Goal: Book appointment/travel/reservation

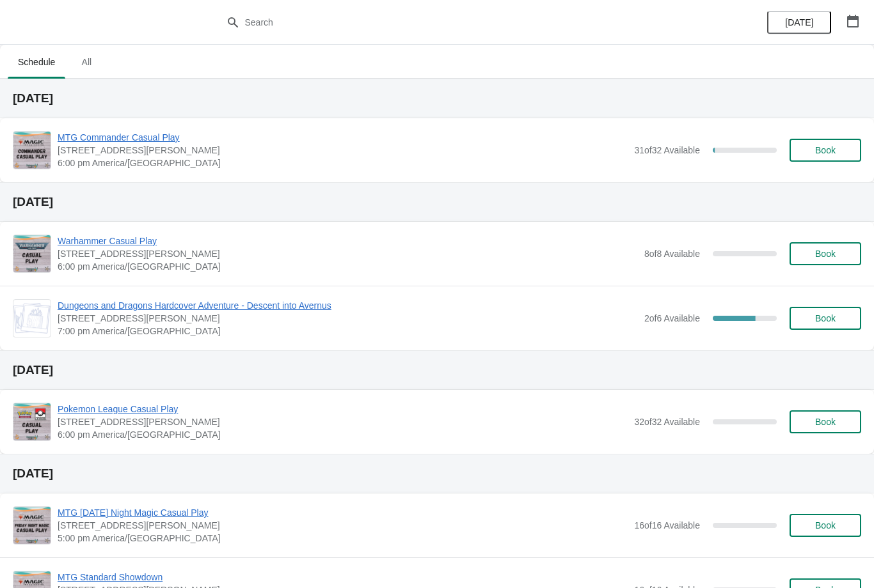
click at [98, 132] on span "MTG Commander Casual Play" at bounding box center [343, 137] width 570 height 13
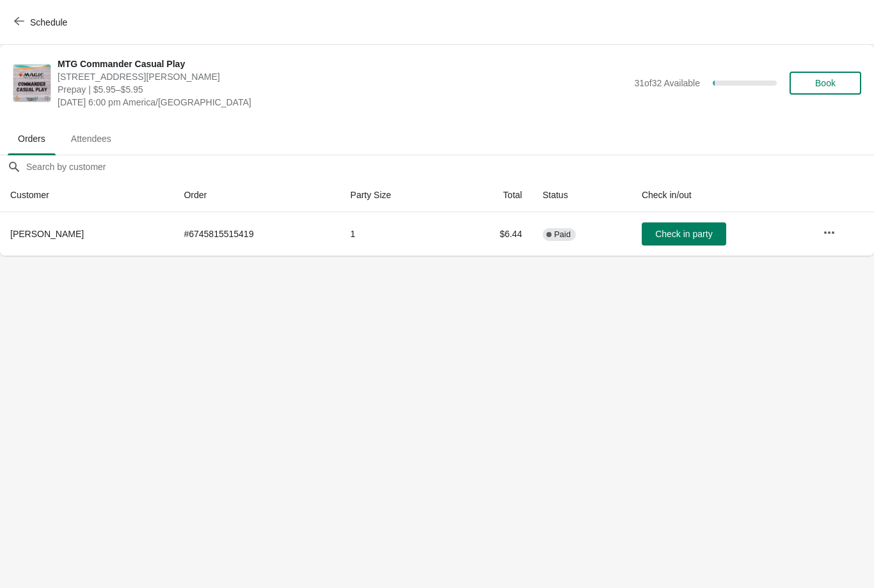
click at [17, 23] on icon "button" at bounding box center [19, 21] width 10 height 8
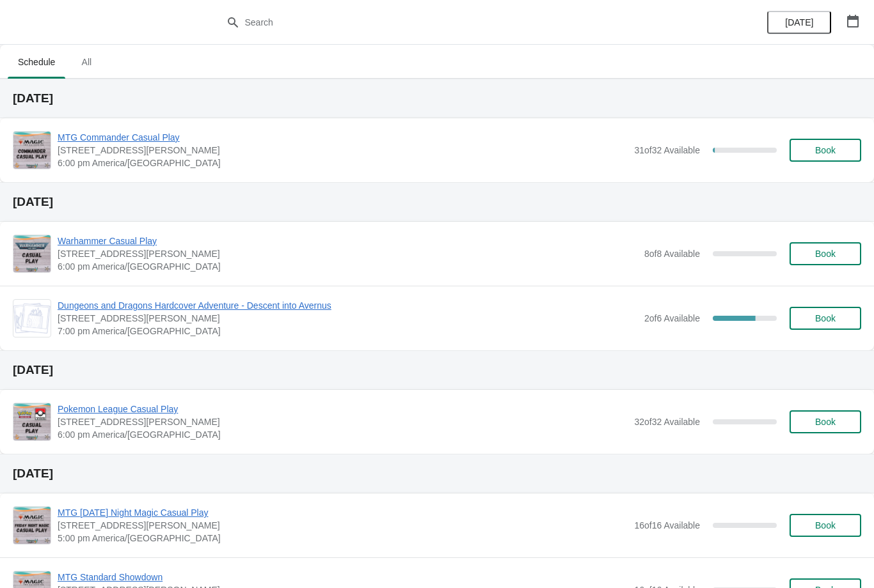
click at [829, 159] on button "Book" at bounding box center [825, 150] width 72 height 23
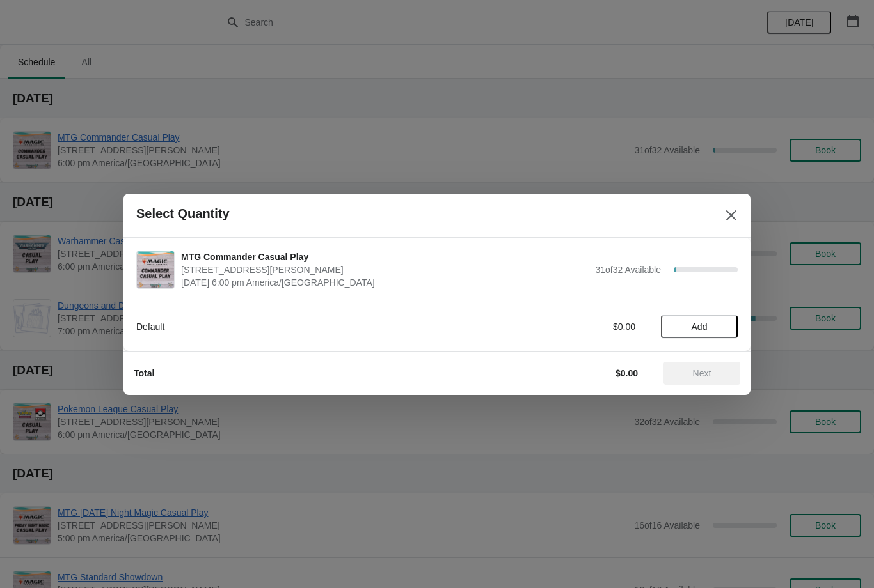
click at [696, 331] on span "Add" at bounding box center [699, 327] width 16 height 10
click at [722, 324] on icon at bounding box center [720, 326] width 13 height 13
click at [674, 321] on icon at bounding box center [676, 326] width 13 height 13
click at [699, 377] on span "Next" at bounding box center [702, 373] width 19 height 10
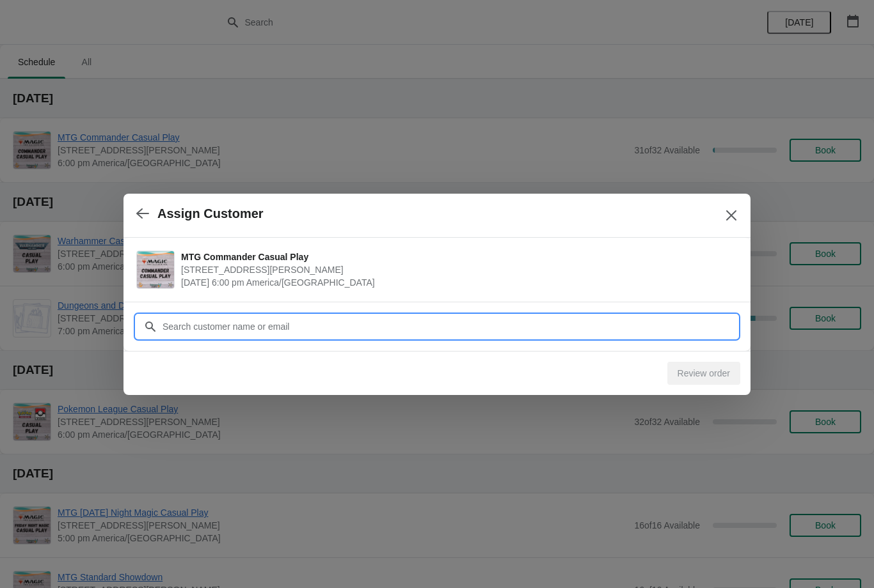
click at [337, 319] on input "Customer" at bounding box center [450, 326] width 576 height 23
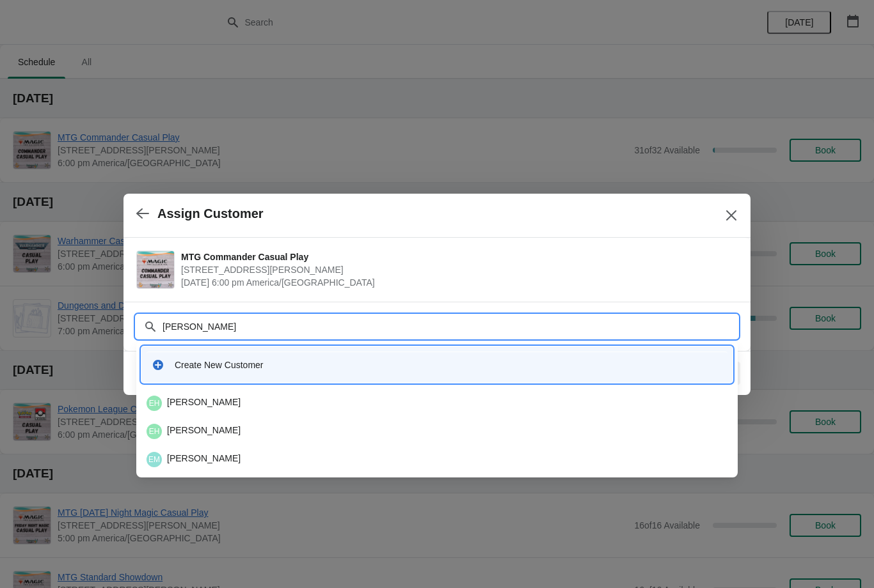
type input "Ethan"
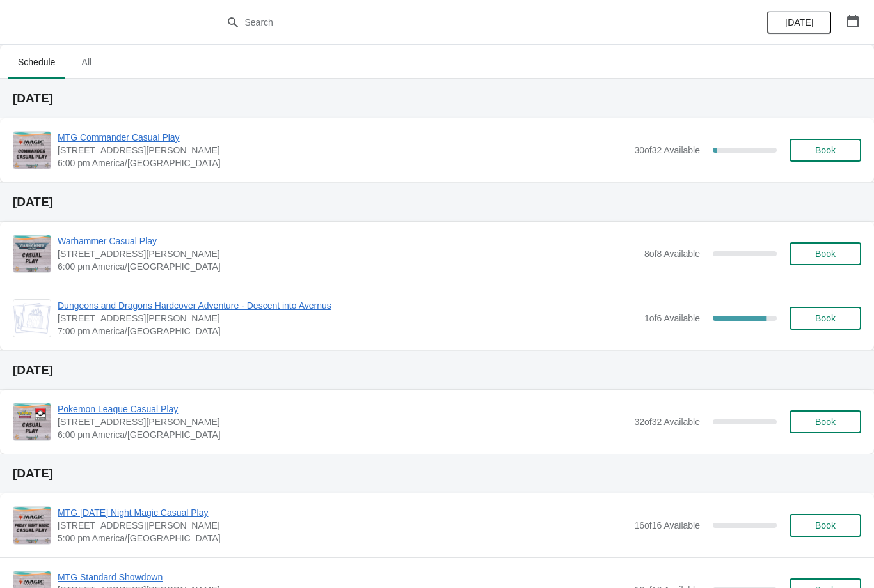
click at [835, 143] on button "Book" at bounding box center [825, 150] width 72 height 23
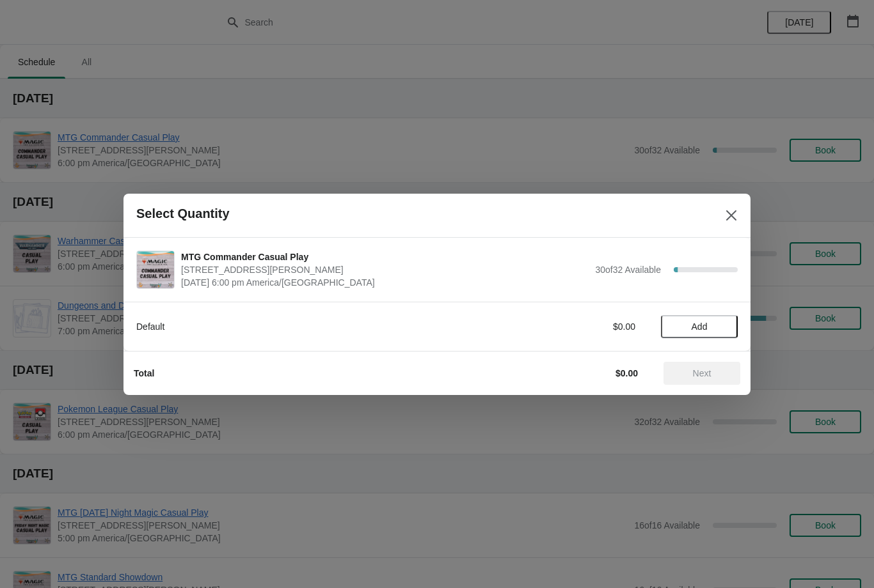
click at [680, 337] on button "Add" at bounding box center [699, 326] width 77 height 23
click at [700, 374] on span "Next" at bounding box center [702, 373] width 19 height 10
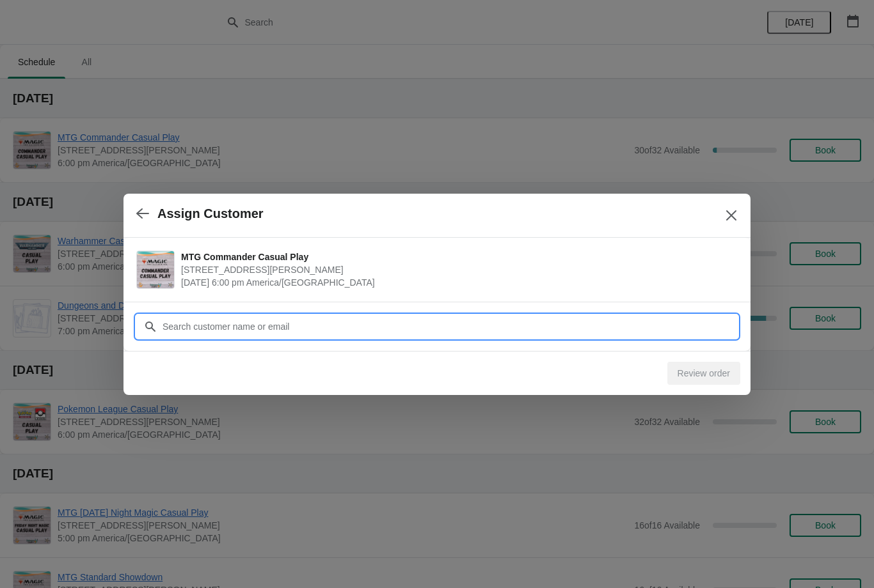
click at [468, 324] on input "Customer" at bounding box center [450, 326] width 576 height 23
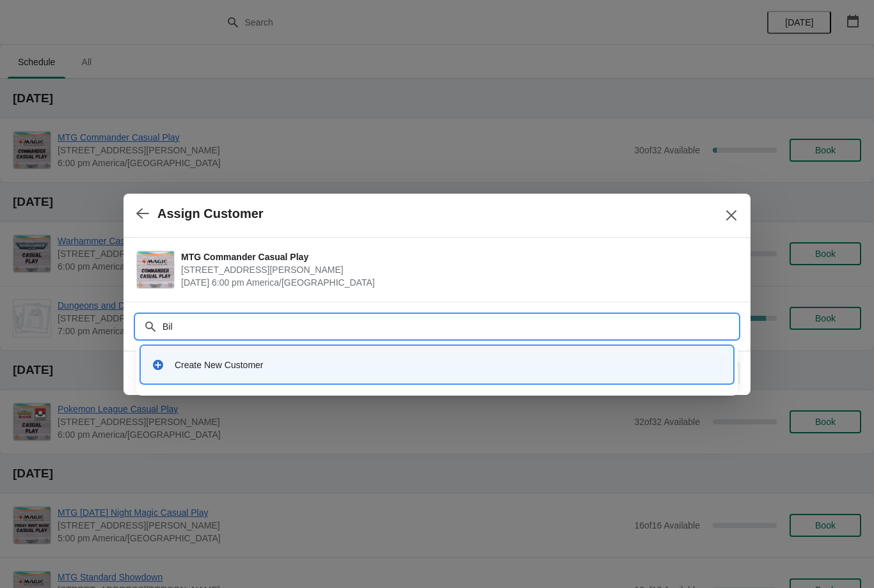
type input "Bill"
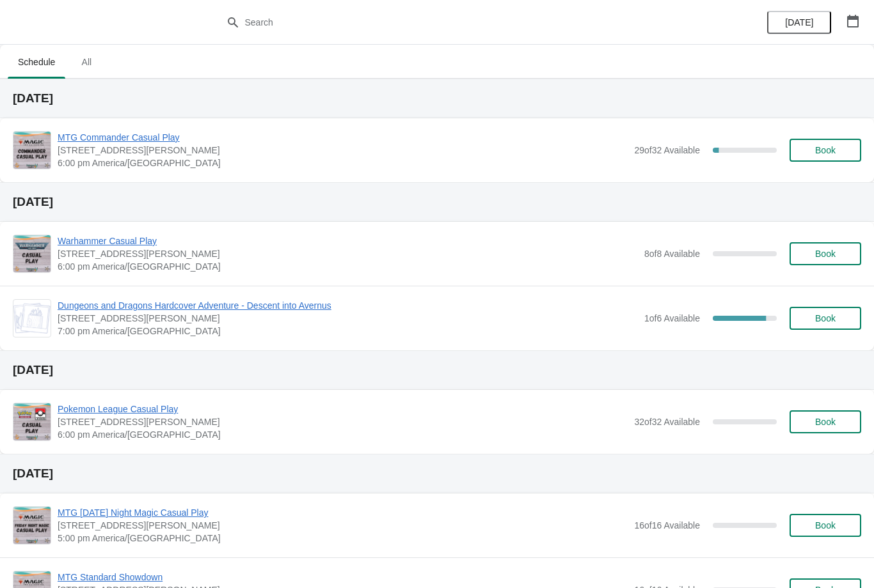
click at [835, 145] on span "Book" at bounding box center [825, 150] width 20 height 10
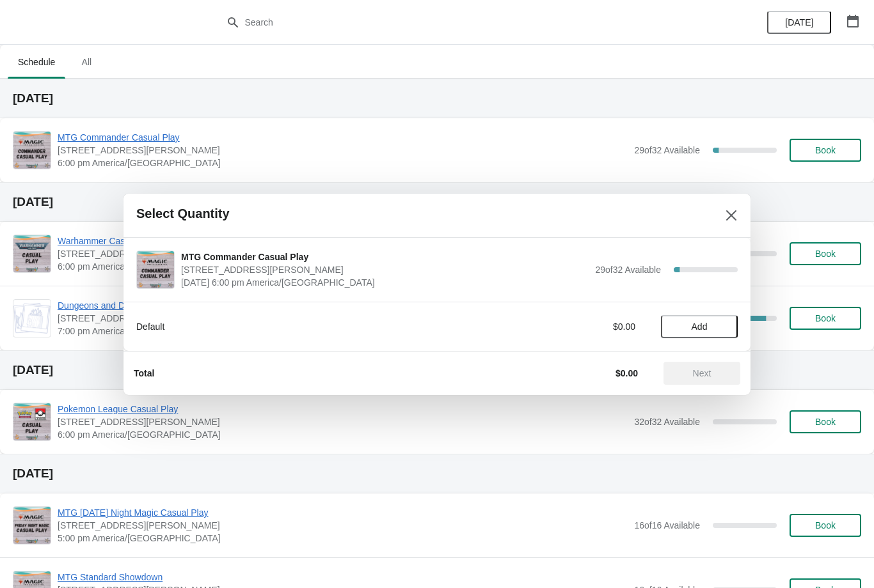
click at [700, 324] on span "Add" at bounding box center [699, 327] width 16 height 10
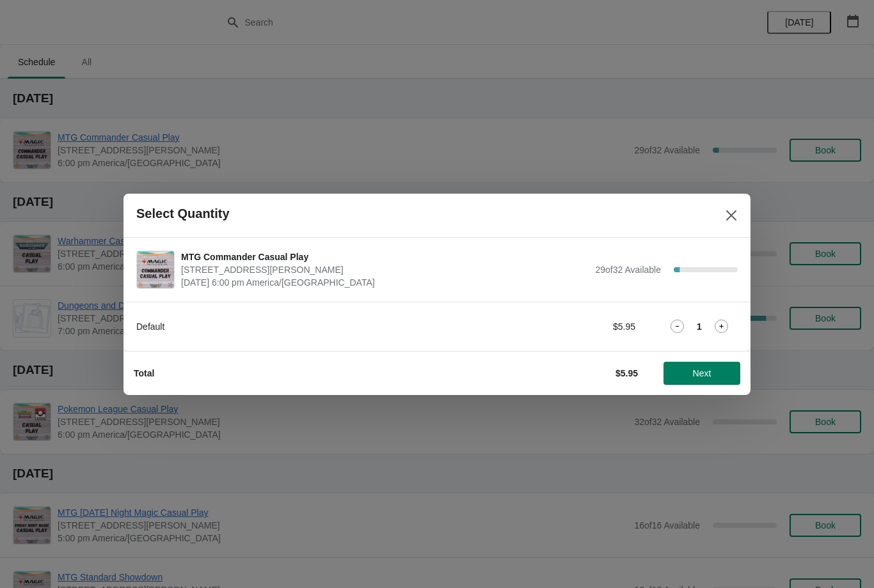
click at [722, 326] on icon at bounding box center [721, 326] width 4 height 4
click at [719, 378] on span "Next" at bounding box center [701, 373] width 56 height 10
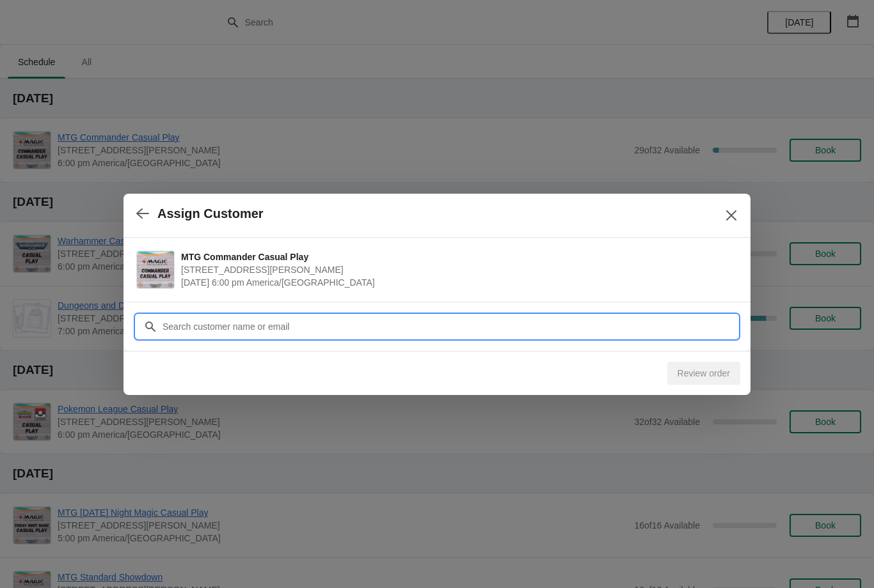
click at [319, 315] on input "Customer" at bounding box center [450, 326] width 576 height 23
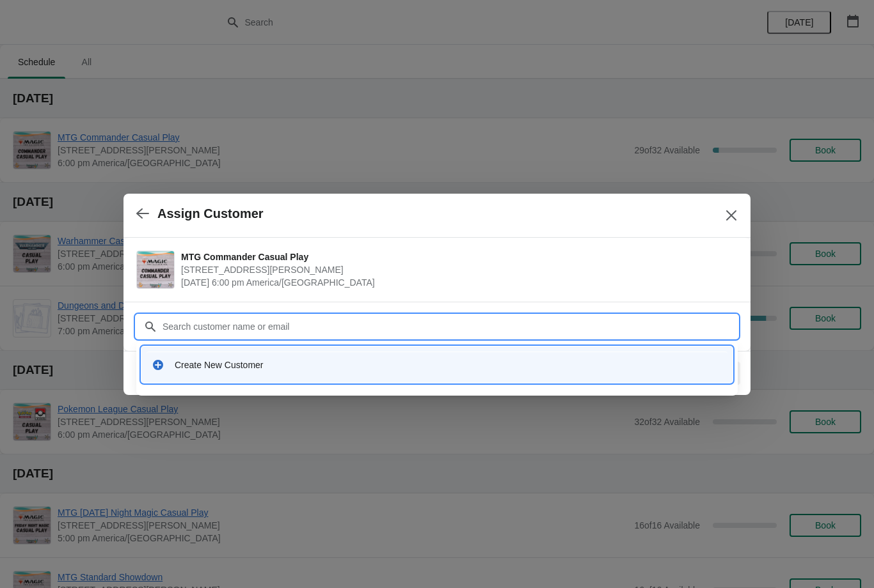
click at [202, 372] on div "Create New Customer" at bounding box center [436, 365] width 581 height 26
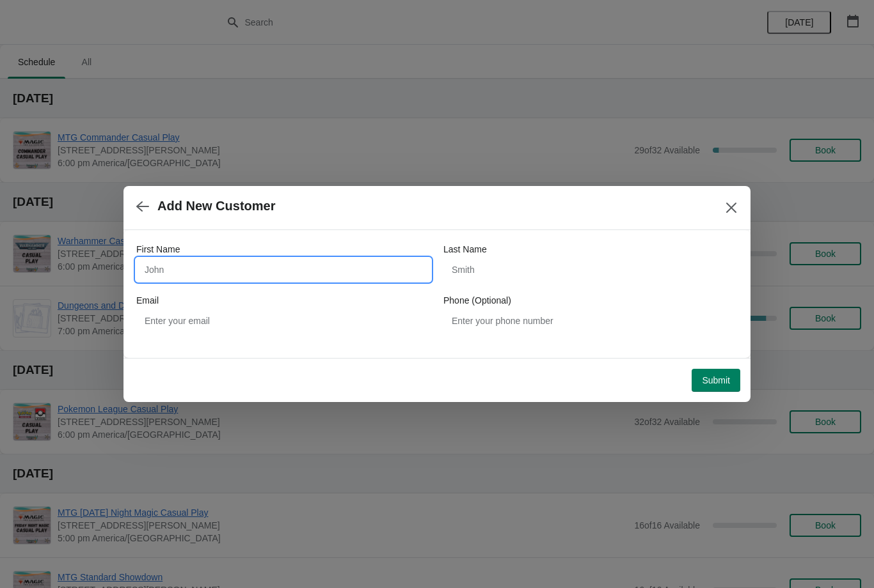
click at [240, 261] on input "First Name" at bounding box center [283, 269] width 294 height 23
type input "Micheal"
click at [491, 277] on input "Last Name" at bounding box center [590, 269] width 294 height 23
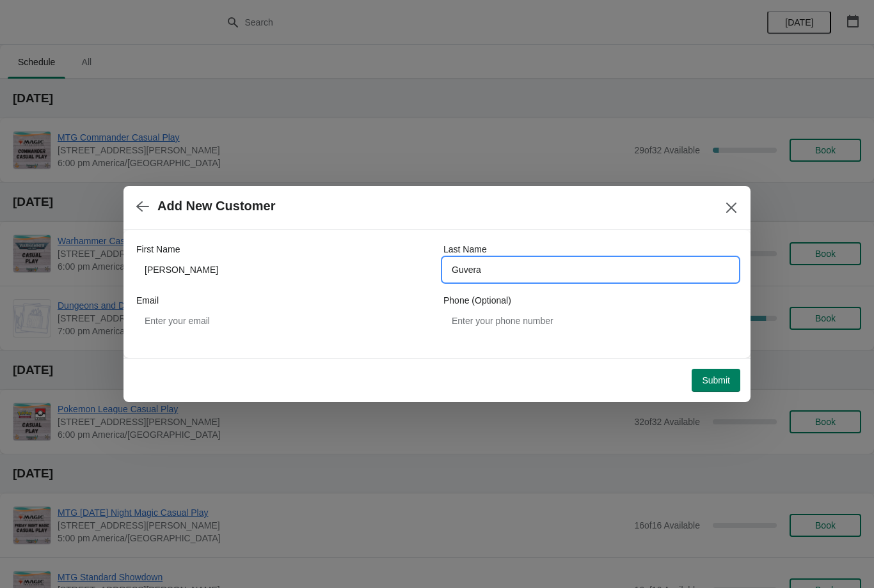
type input "Guvera"
click at [706, 365] on div "Submit" at bounding box center [434, 378] width 611 height 28
click at [721, 375] on span "Submit" at bounding box center [716, 380] width 28 height 10
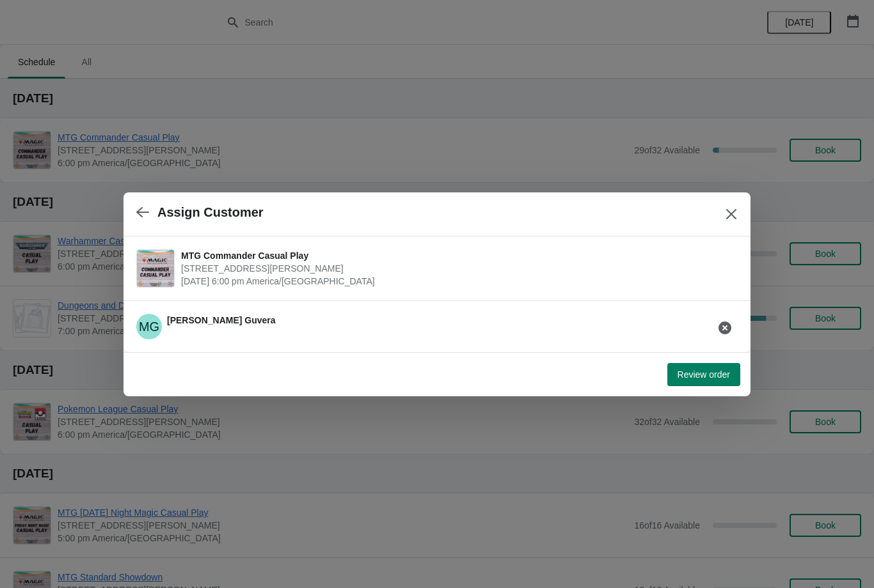
click at [708, 375] on span "Review order" at bounding box center [703, 375] width 52 height 10
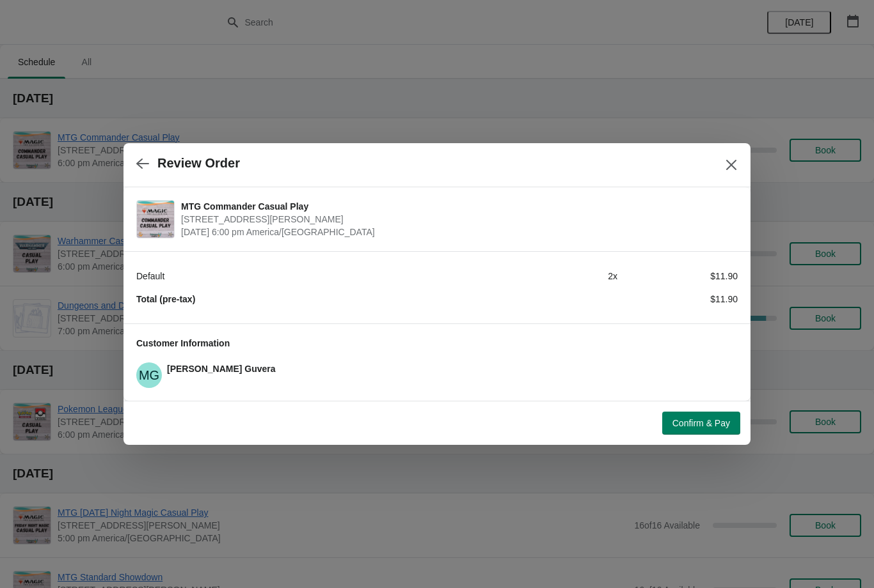
click at [712, 434] on button "Confirm & Pay" at bounding box center [701, 423] width 78 height 23
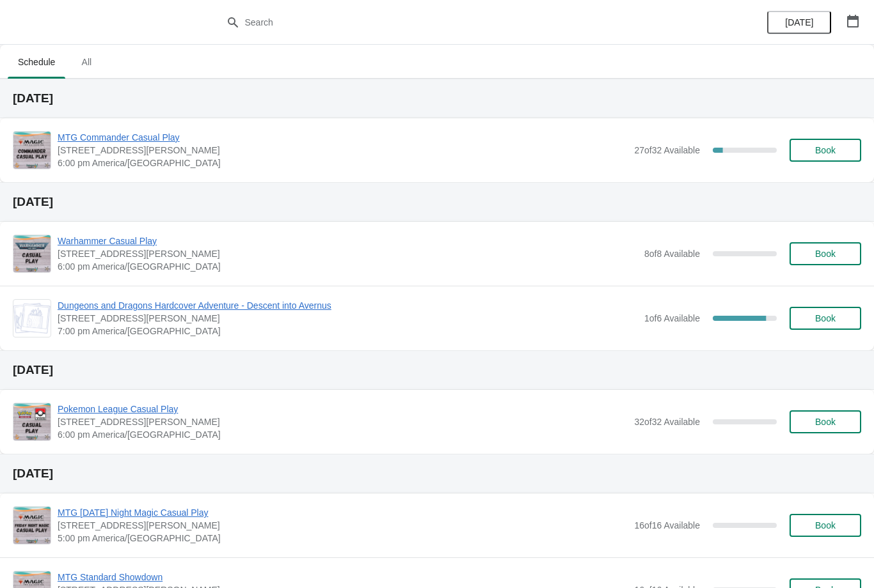
click at [156, 135] on span "MTG Commander Casual Play" at bounding box center [343, 137] width 570 height 13
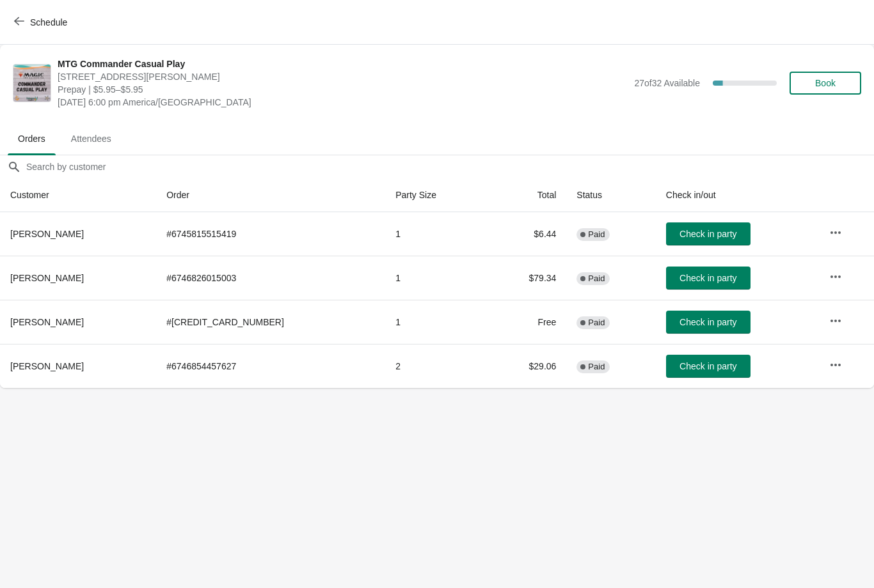
click at [17, 20] on icon "button" at bounding box center [19, 21] width 10 height 8
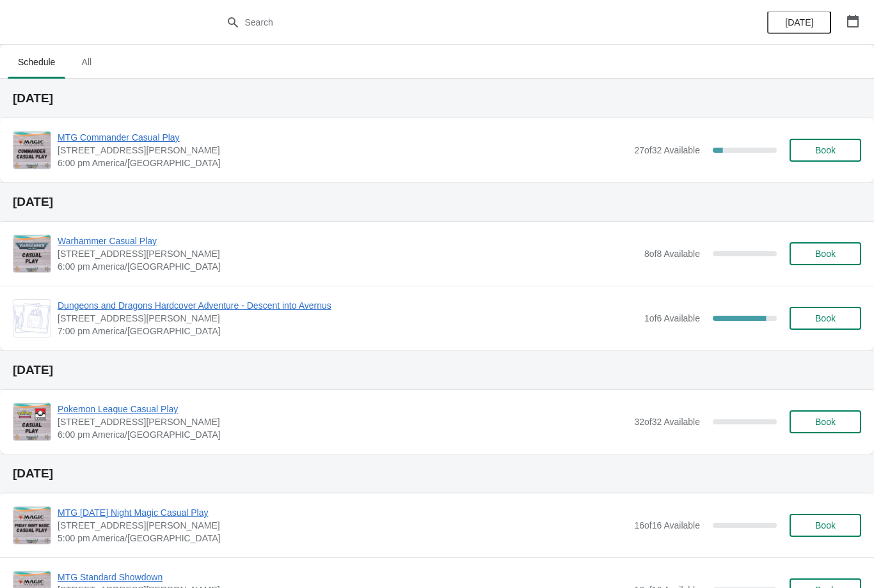
click at [815, 147] on span "Book" at bounding box center [825, 150] width 20 height 10
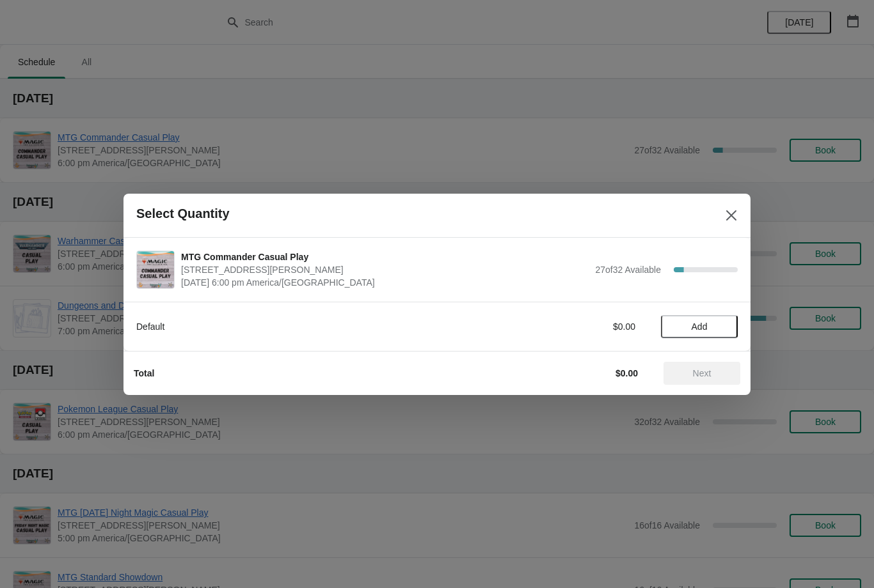
click at [715, 336] on button "Add" at bounding box center [699, 326] width 77 height 23
click at [720, 374] on span "Next" at bounding box center [701, 373] width 56 height 10
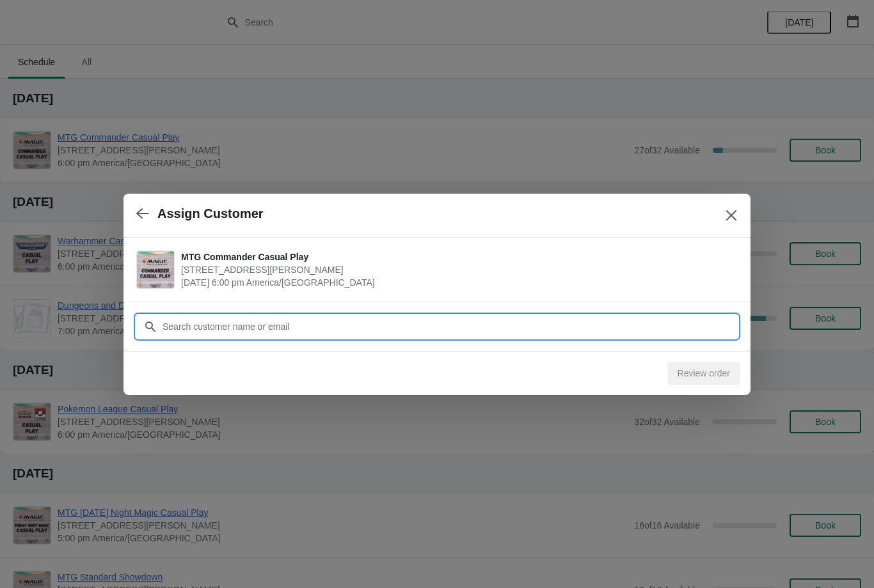
click at [663, 331] on input "Customer" at bounding box center [450, 326] width 576 height 23
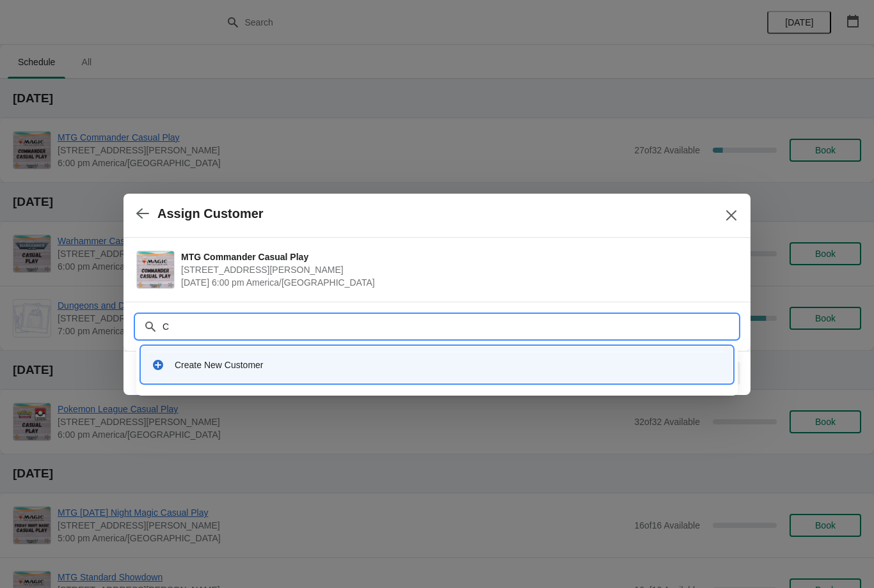
type input "Ca"
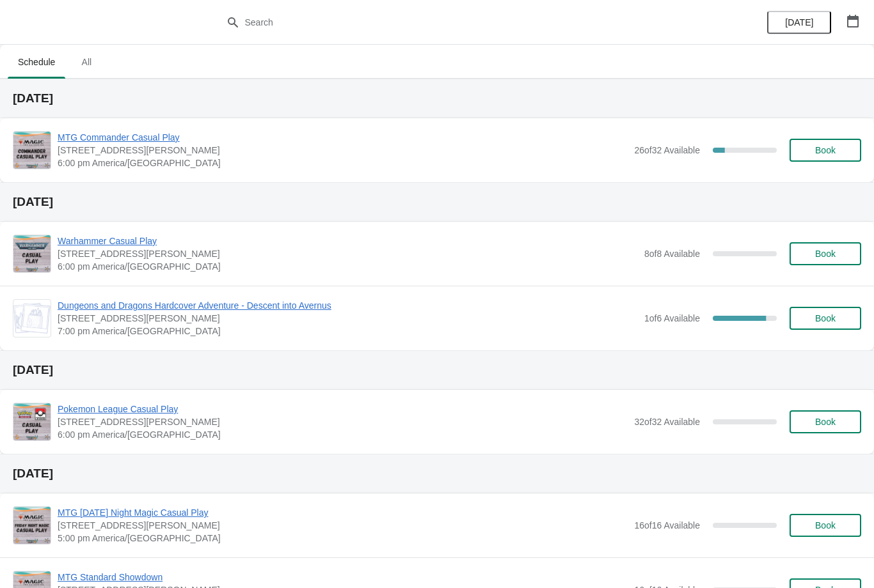
click at [799, 151] on button "Book" at bounding box center [825, 150] width 72 height 23
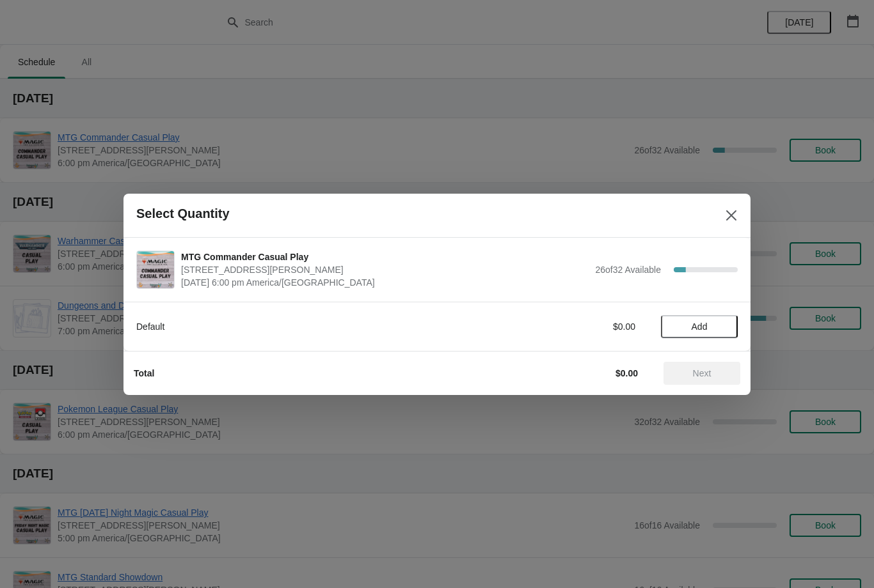
click at [714, 323] on span "Add" at bounding box center [699, 327] width 54 height 10
click at [712, 376] on span "Next" at bounding box center [701, 373] width 56 height 10
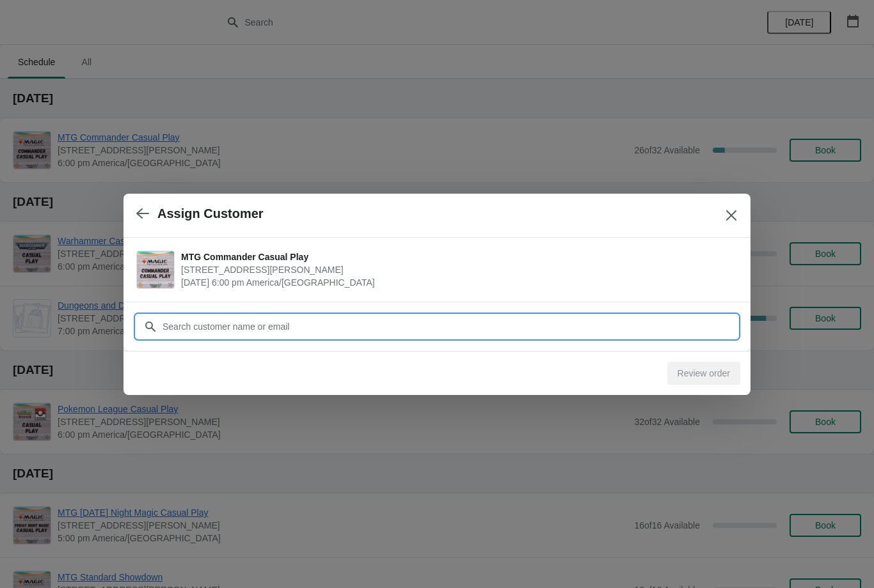
click at [603, 329] on input "Customer" at bounding box center [450, 326] width 576 height 23
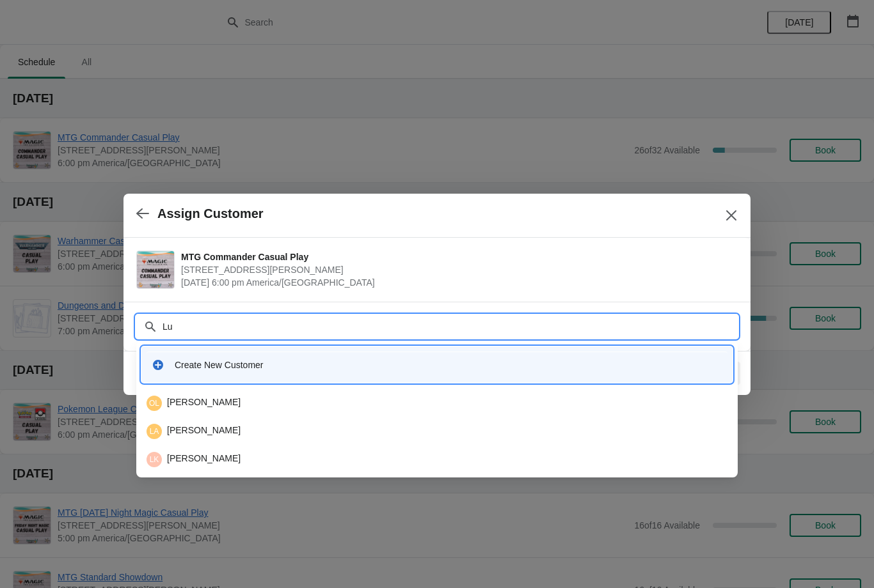
type input "L"
type input "Hiluk"
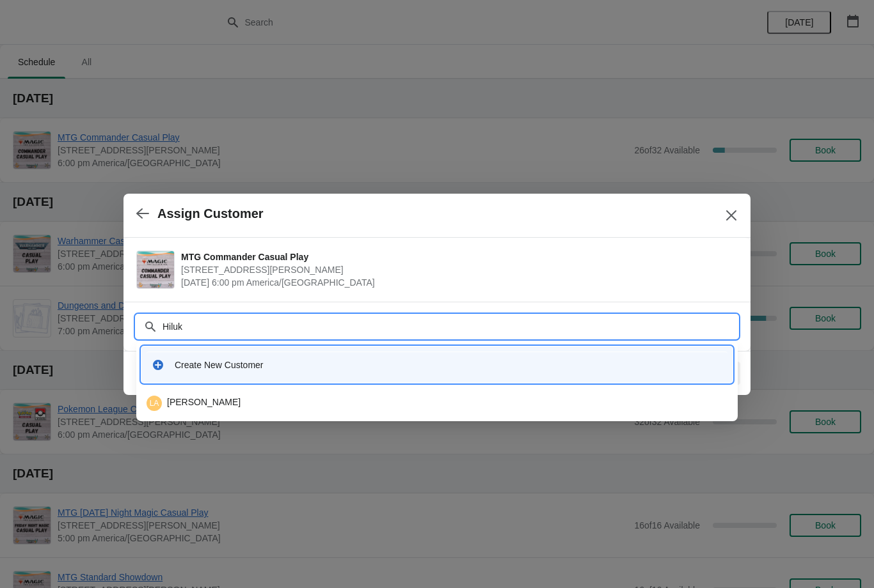
click at [293, 402] on div "LA Luke Alwer" at bounding box center [436, 403] width 581 height 15
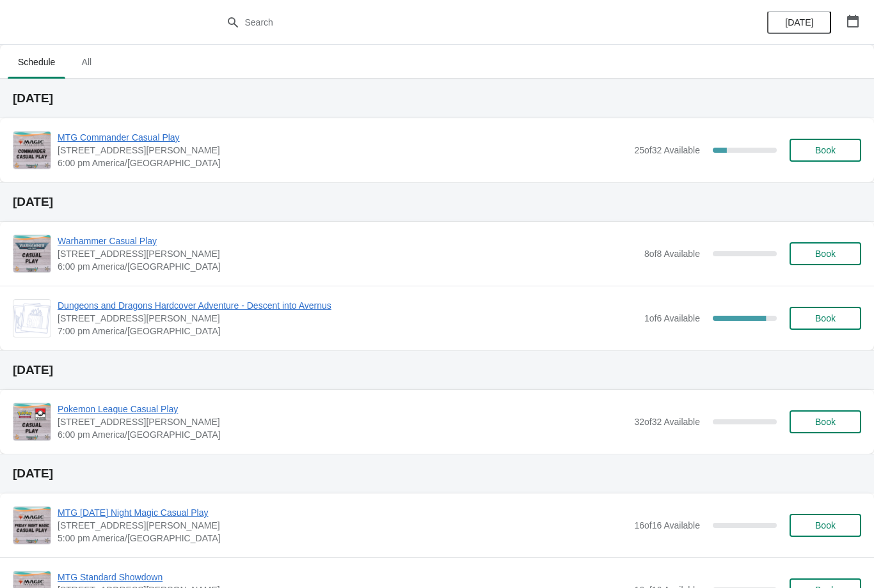
click at [179, 139] on span "MTG Commander Casual Play" at bounding box center [343, 137] width 570 height 13
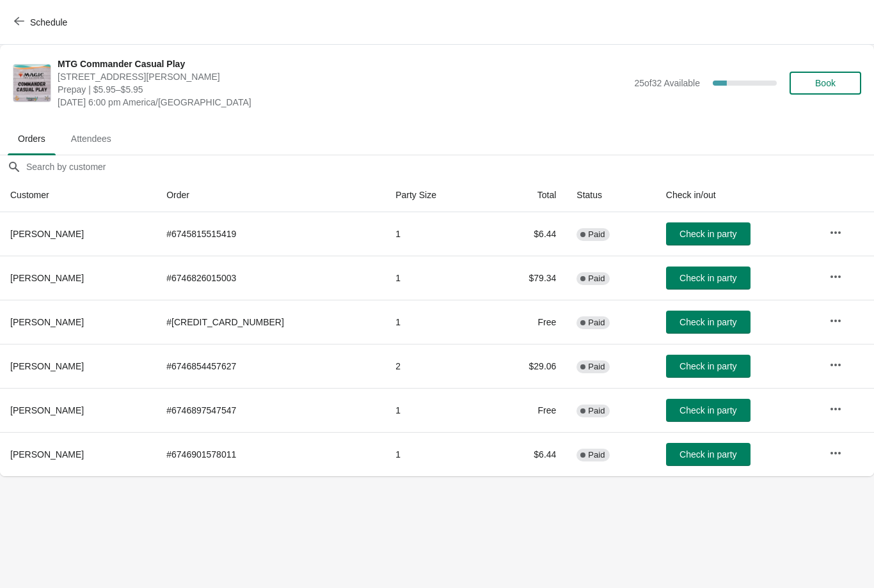
click at [17, 23] on icon "button" at bounding box center [19, 21] width 10 height 8
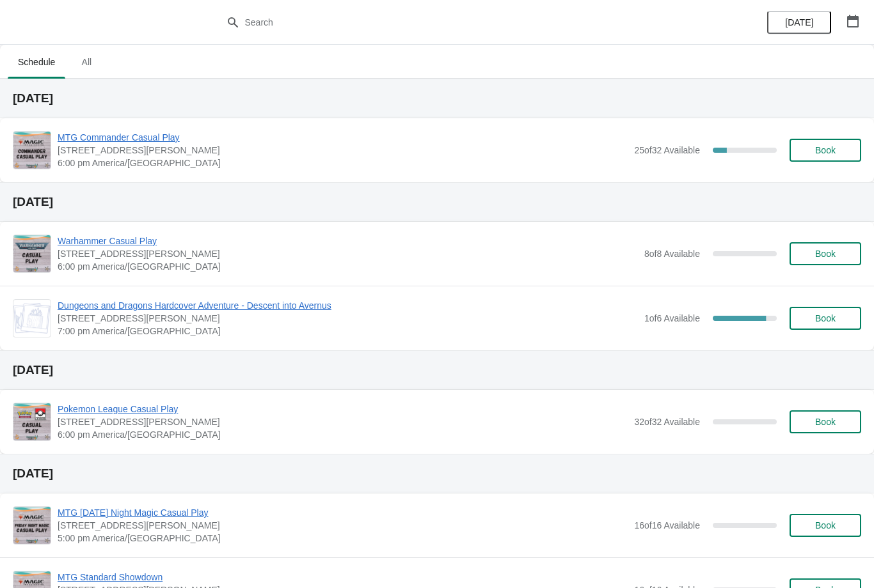
click at [826, 152] on span "Book" at bounding box center [825, 150] width 20 height 10
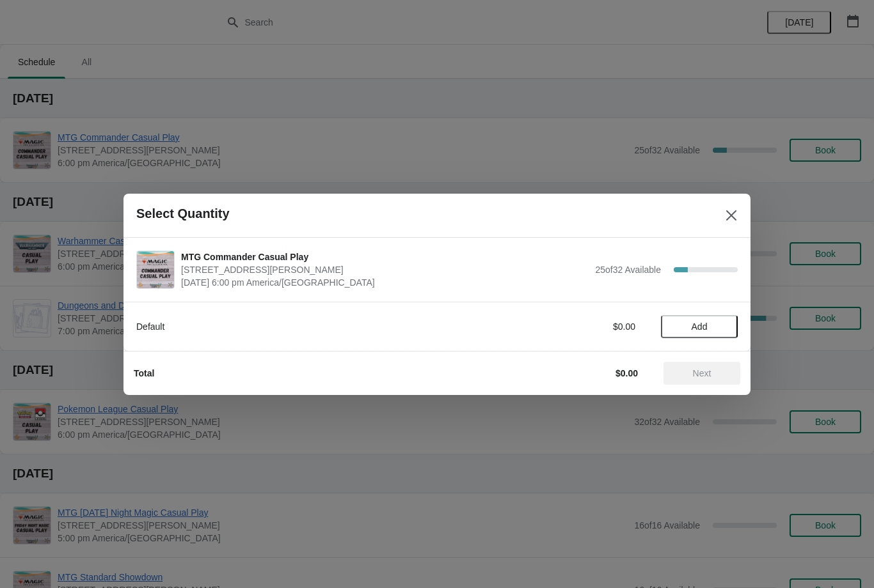
click at [714, 329] on span "Add" at bounding box center [699, 327] width 54 height 10
click at [713, 378] on span "Next" at bounding box center [701, 373] width 56 height 10
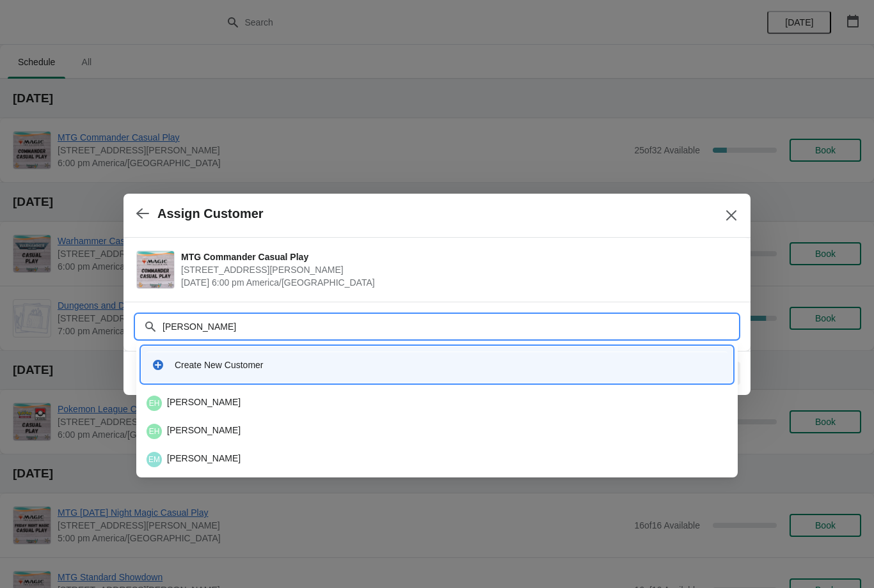
type input "[PERSON_NAME]"
